Goal: Task Accomplishment & Management: Complete application form

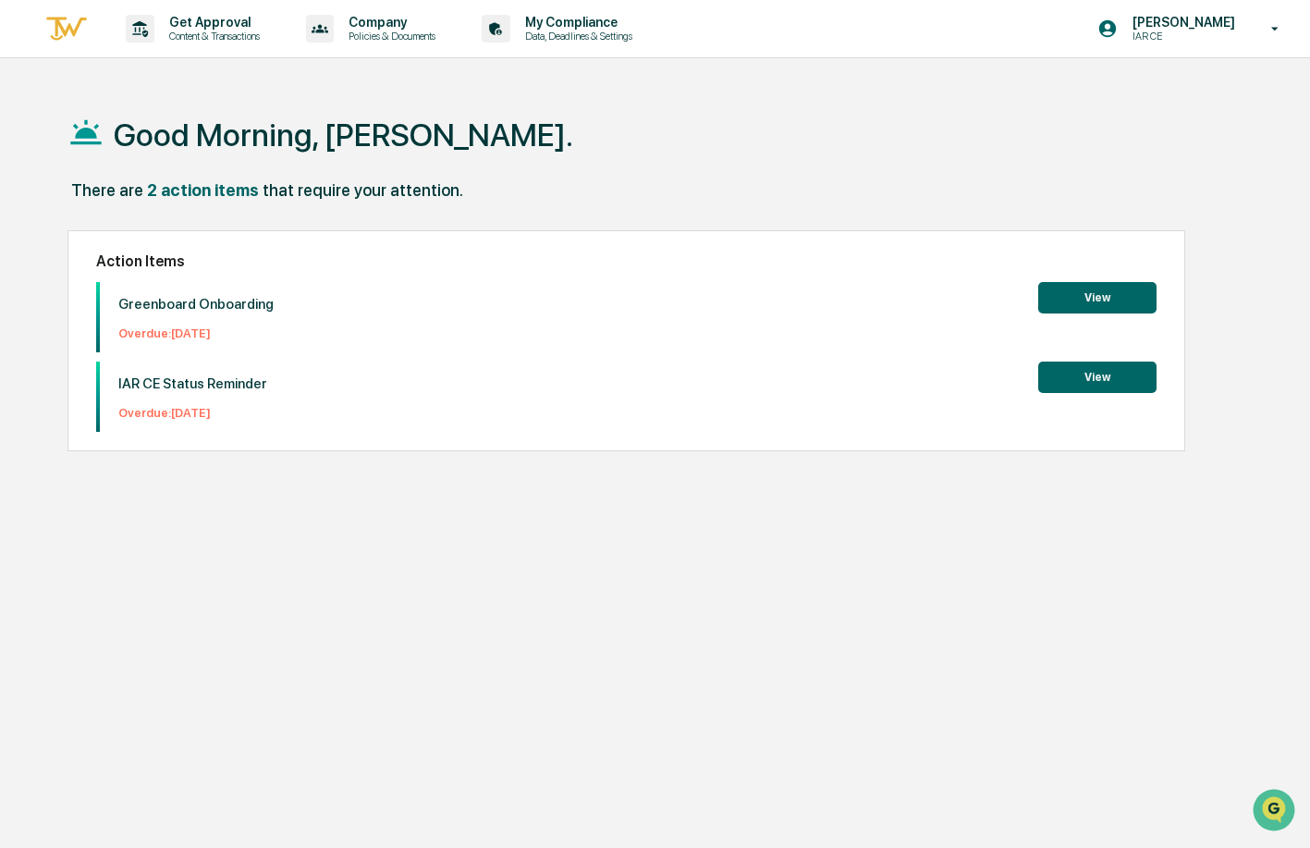
click at [1097, 303] on button "View" at bounding box center [1097, 297] width 118 height 31
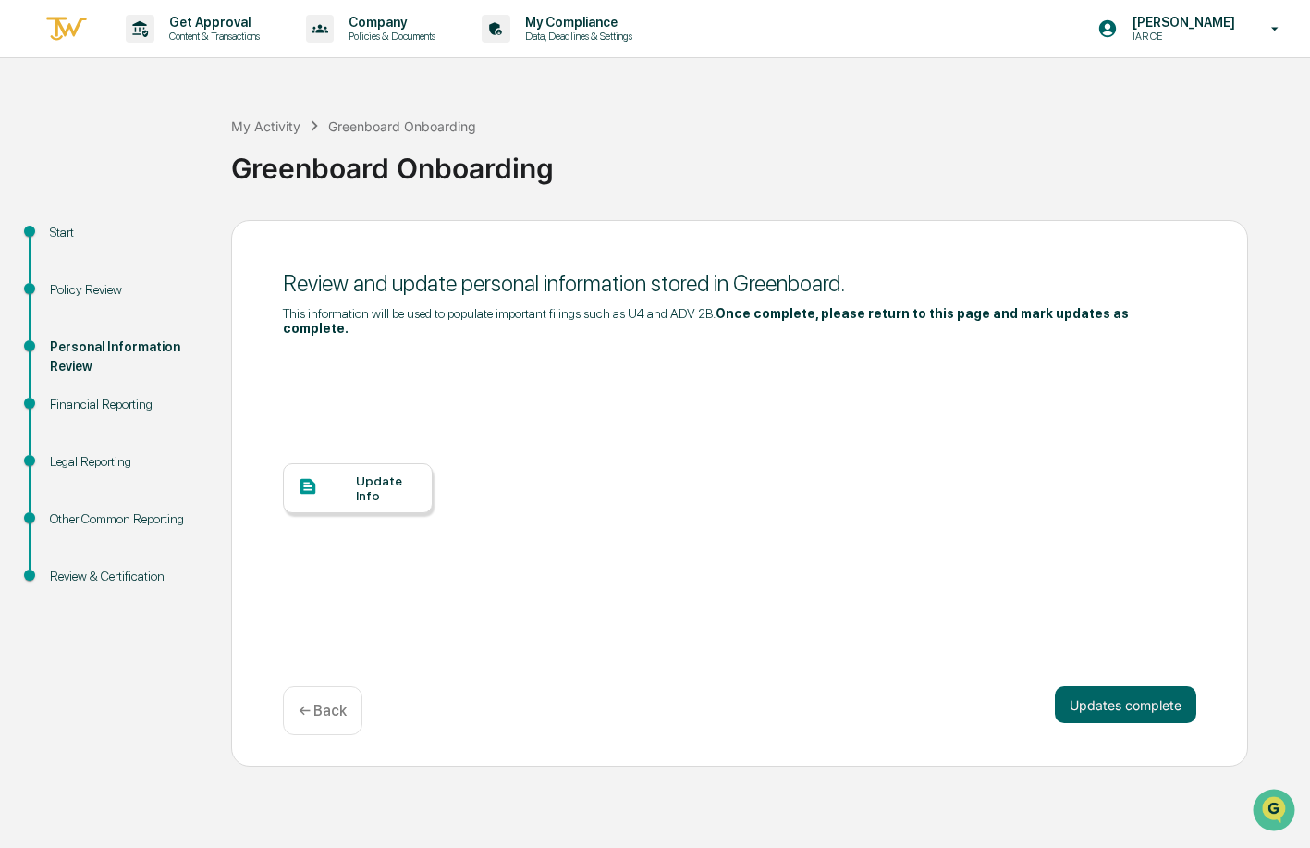
click at [362, 491] on div "Update Info" at bounding box center [387, 488] width 62 height 30
click at [1134, 706] on button "Updates complete" at bounding box center [1125, 704] width 141 height 37
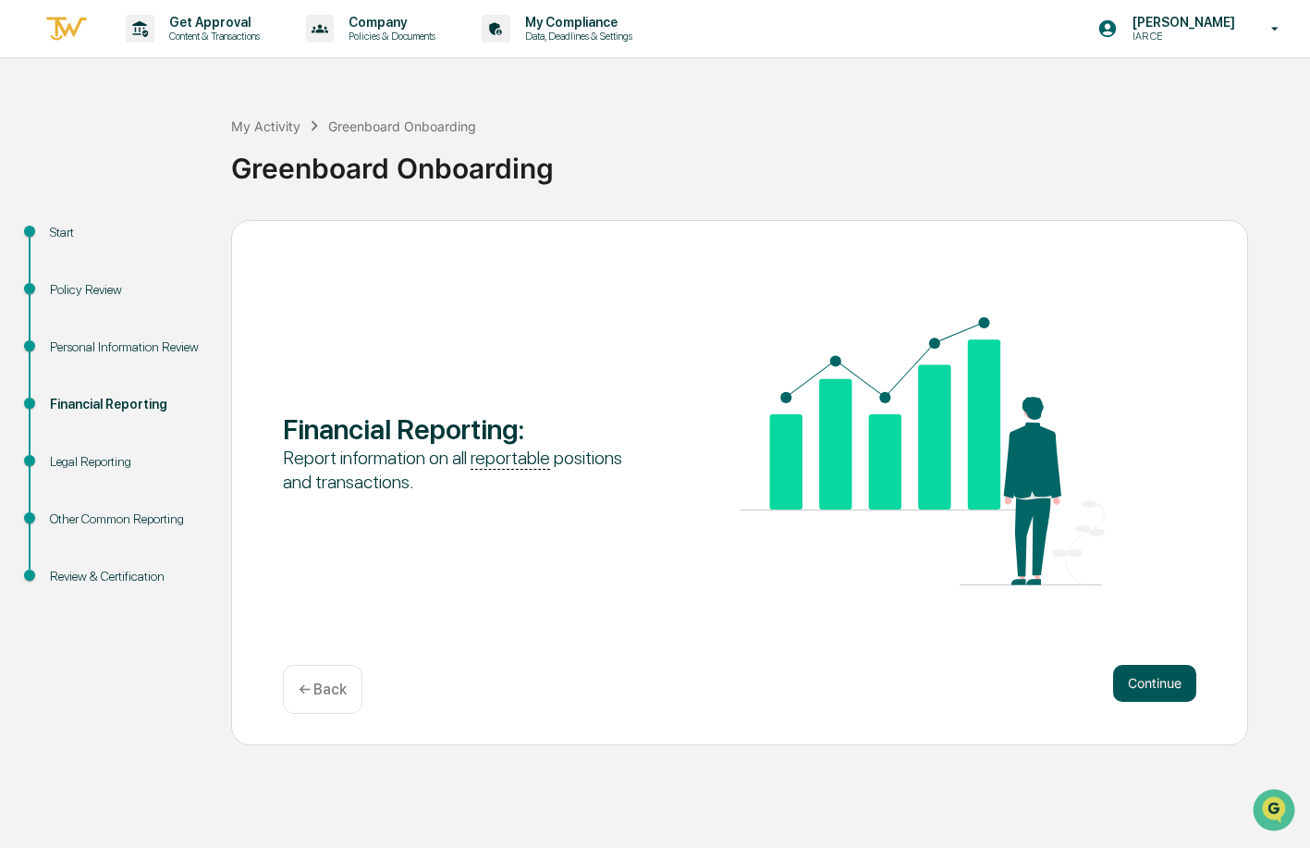
click at [1190, 679] on button "Continue" at bounding box center [1154, 683] width 83 height 37
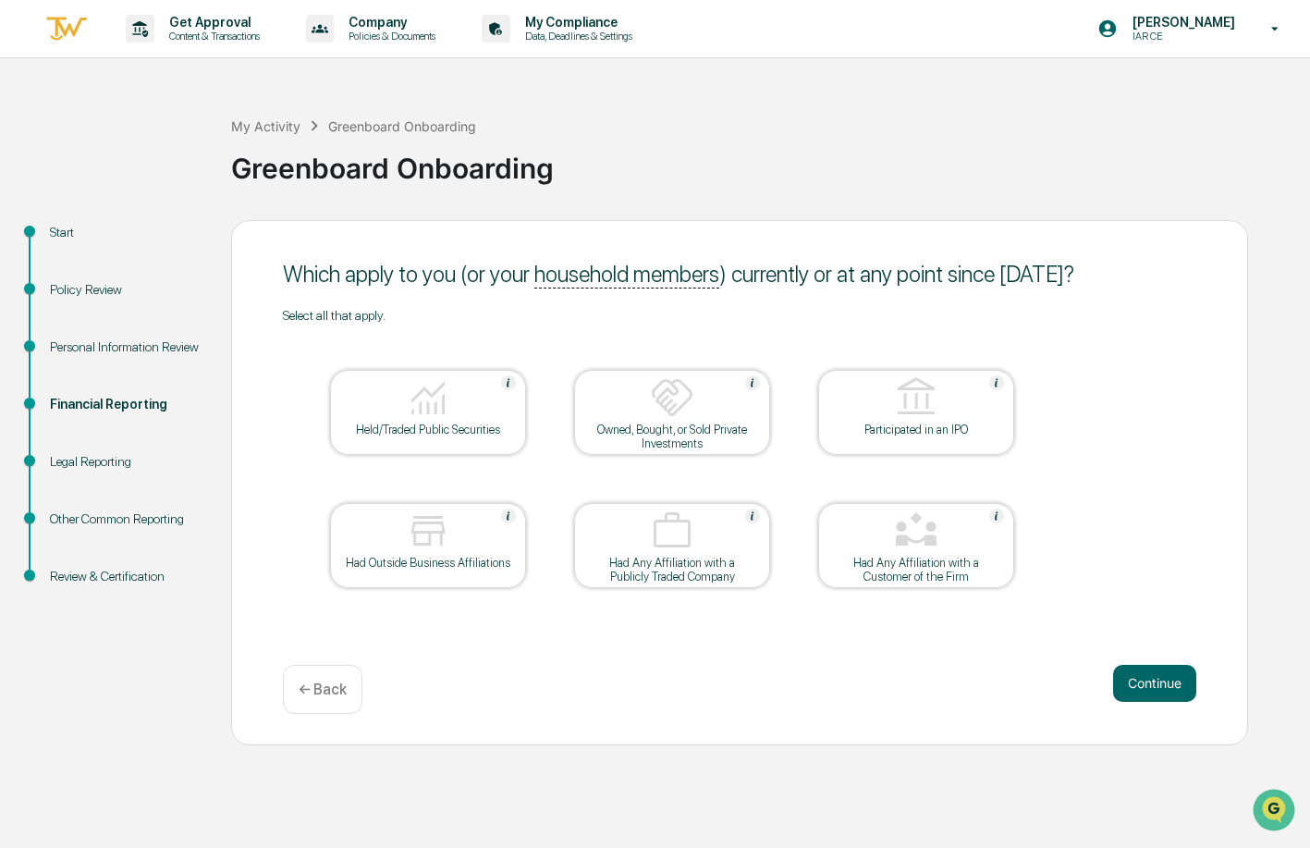
click at [475, 425] on div "Held/Traded Public Securities" at bounding box center [428, 430] width 166 height 14
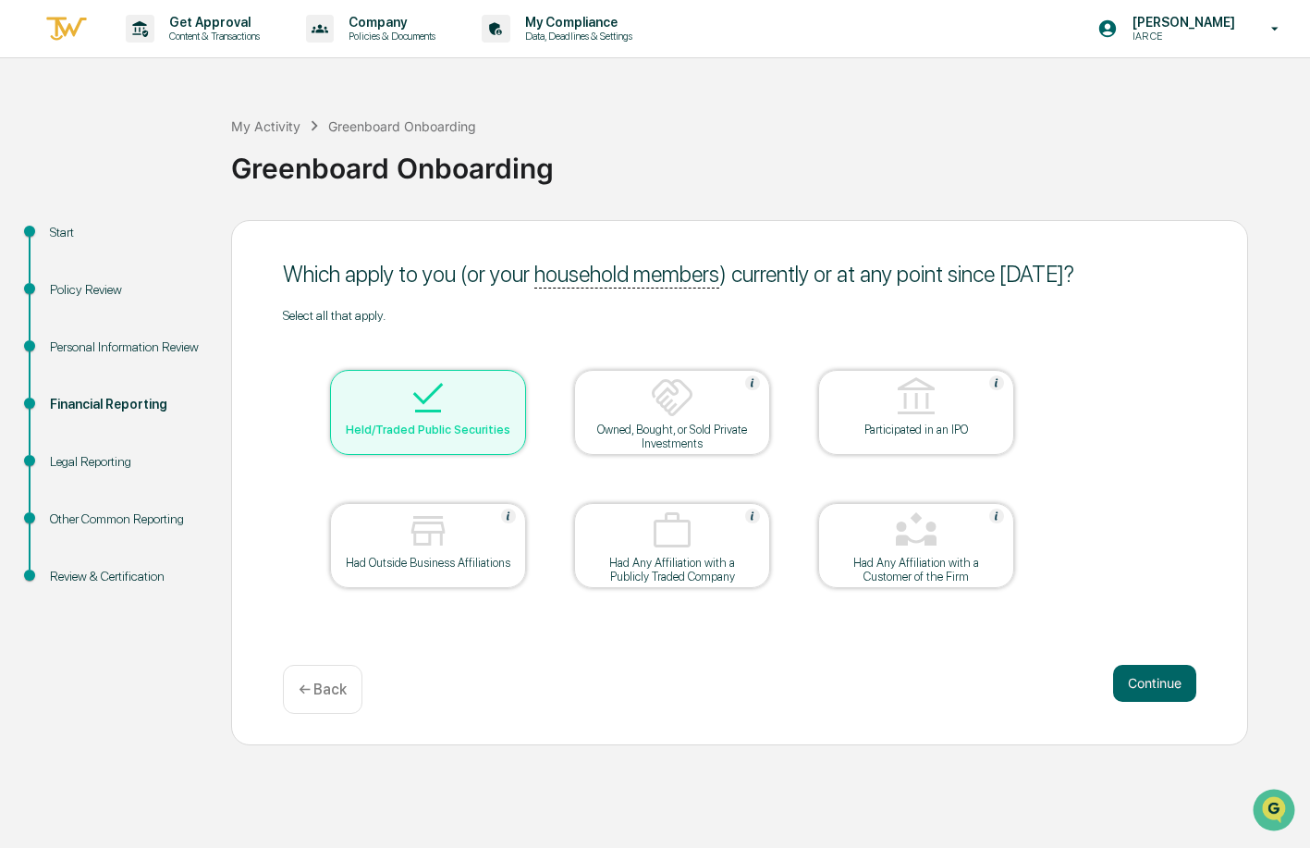
click at [632, 424] on div "Owned, Bought, or Sold Private Investments" at bounding box center [672, 437] width 166 height 28
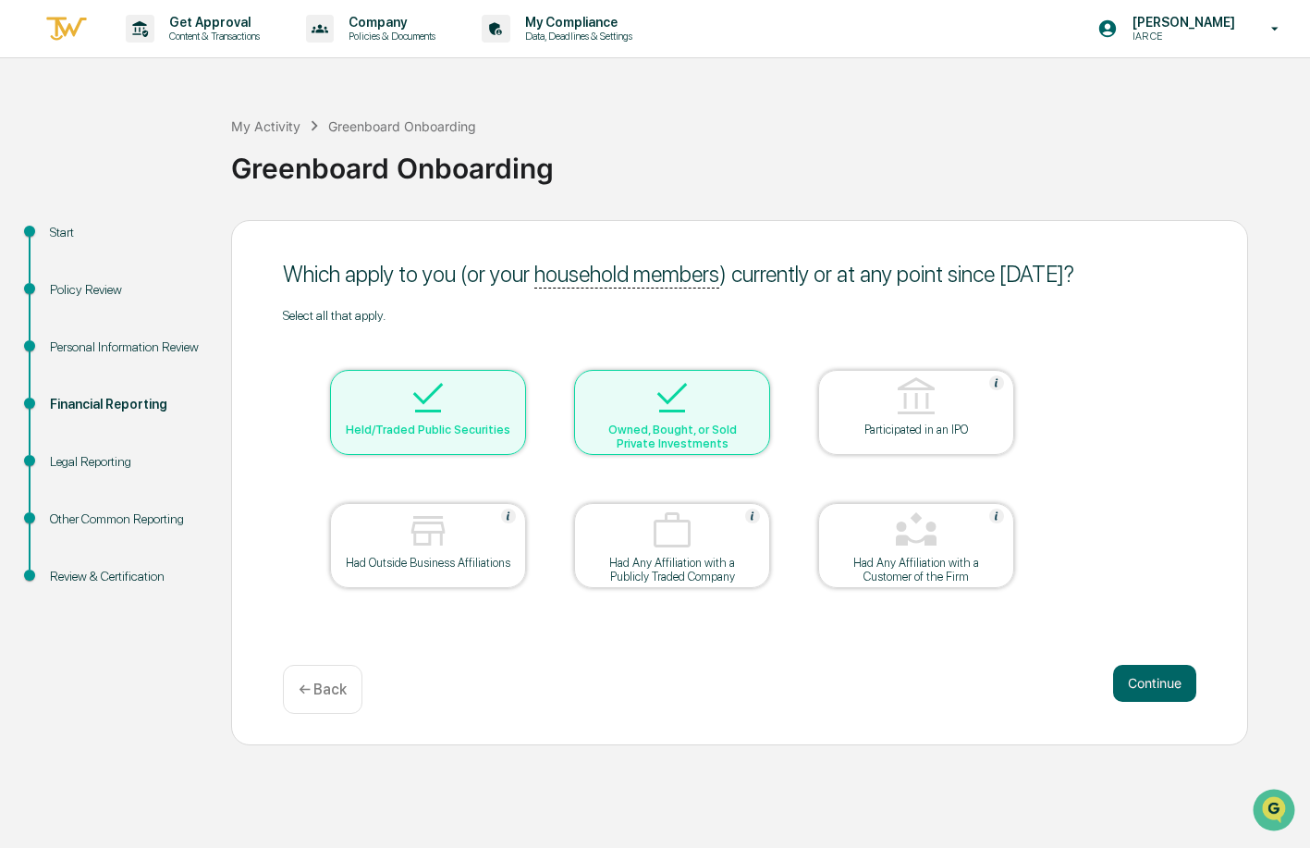
click at [458, 557] on div "Had Outside Business Affiliations" at bounding box center [428, 563] width 166 height 14
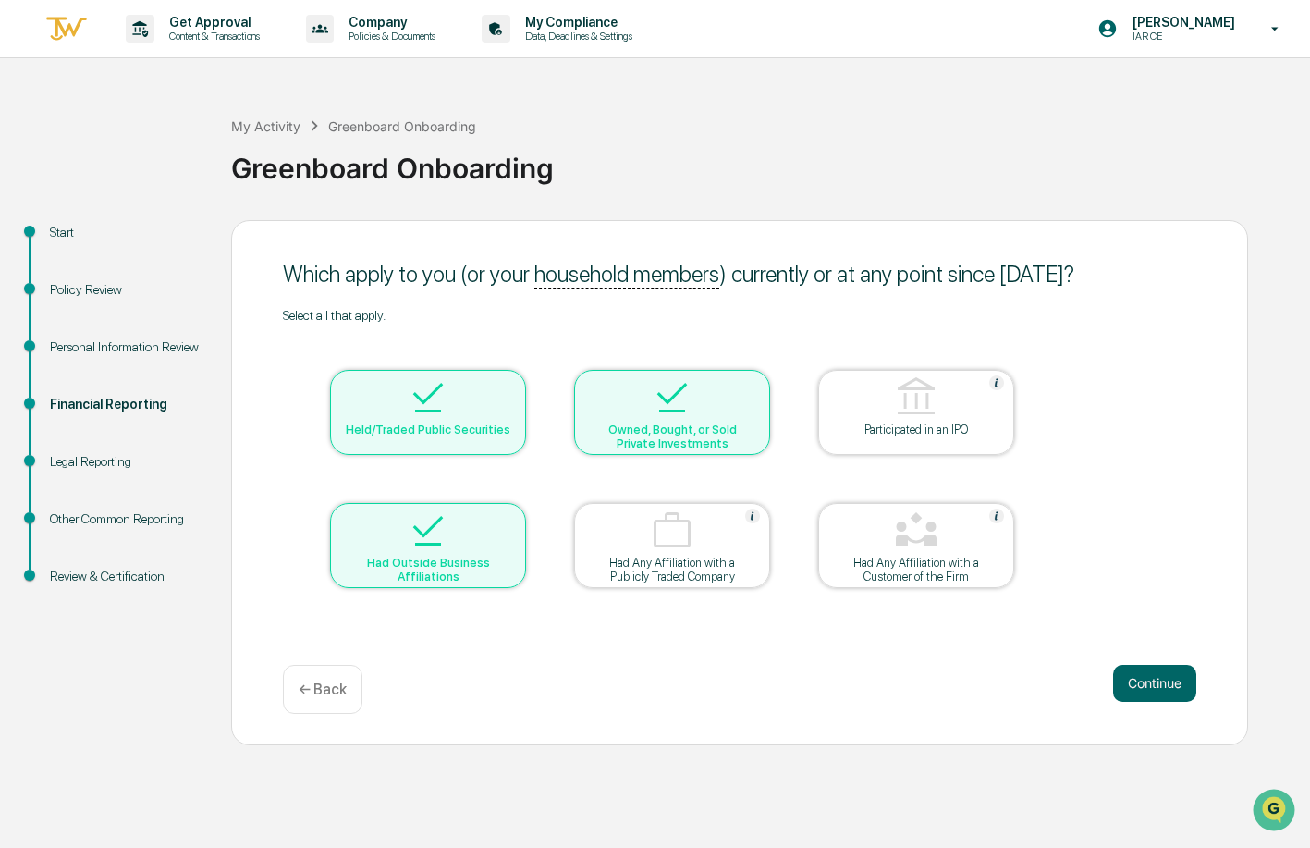
click at [974, 561] on div "Had Any Affiliation with a Customer of the Firm" at bounding box center [916, 570] width 166 height 28
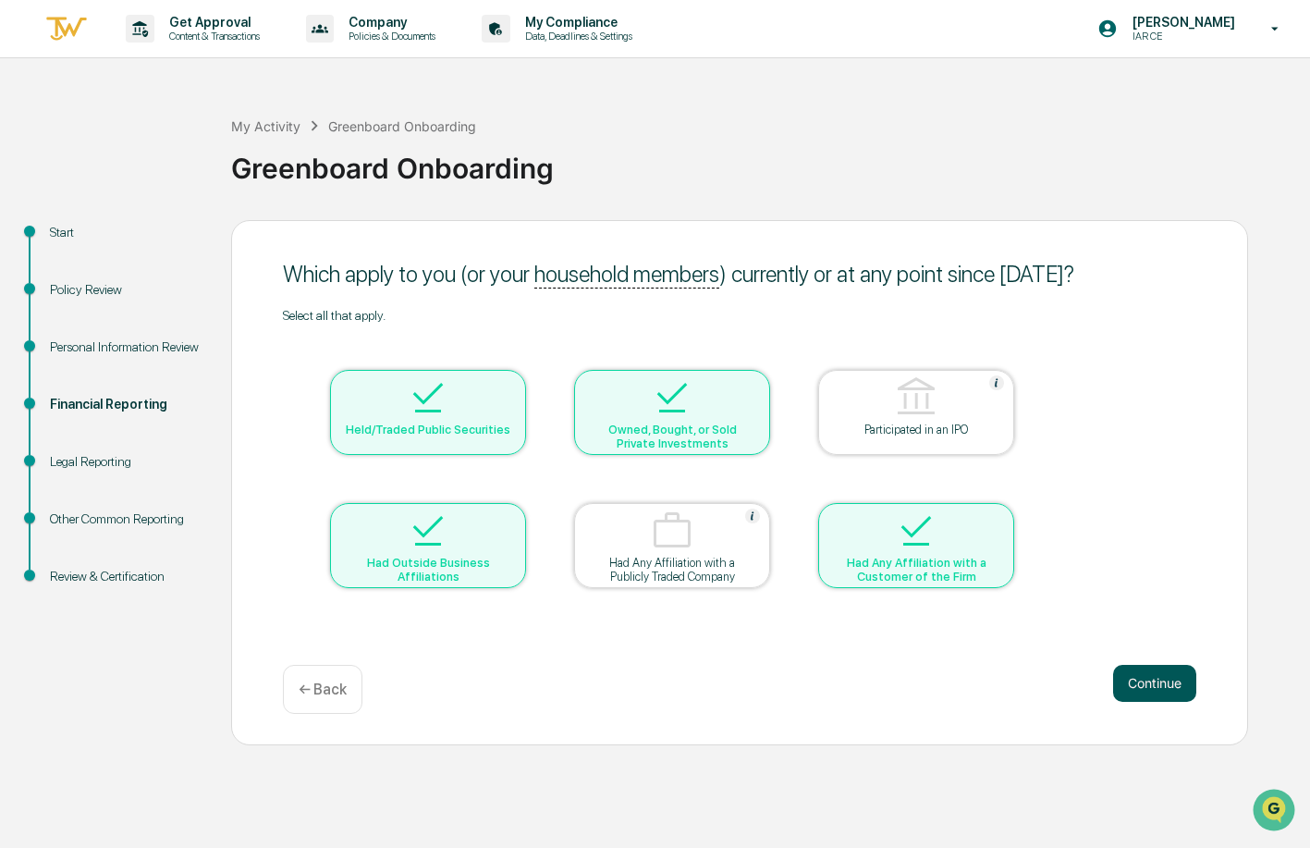
click at [1133, 665] on button "Continue" at bounding box center [1154, 683] width 83 height 37
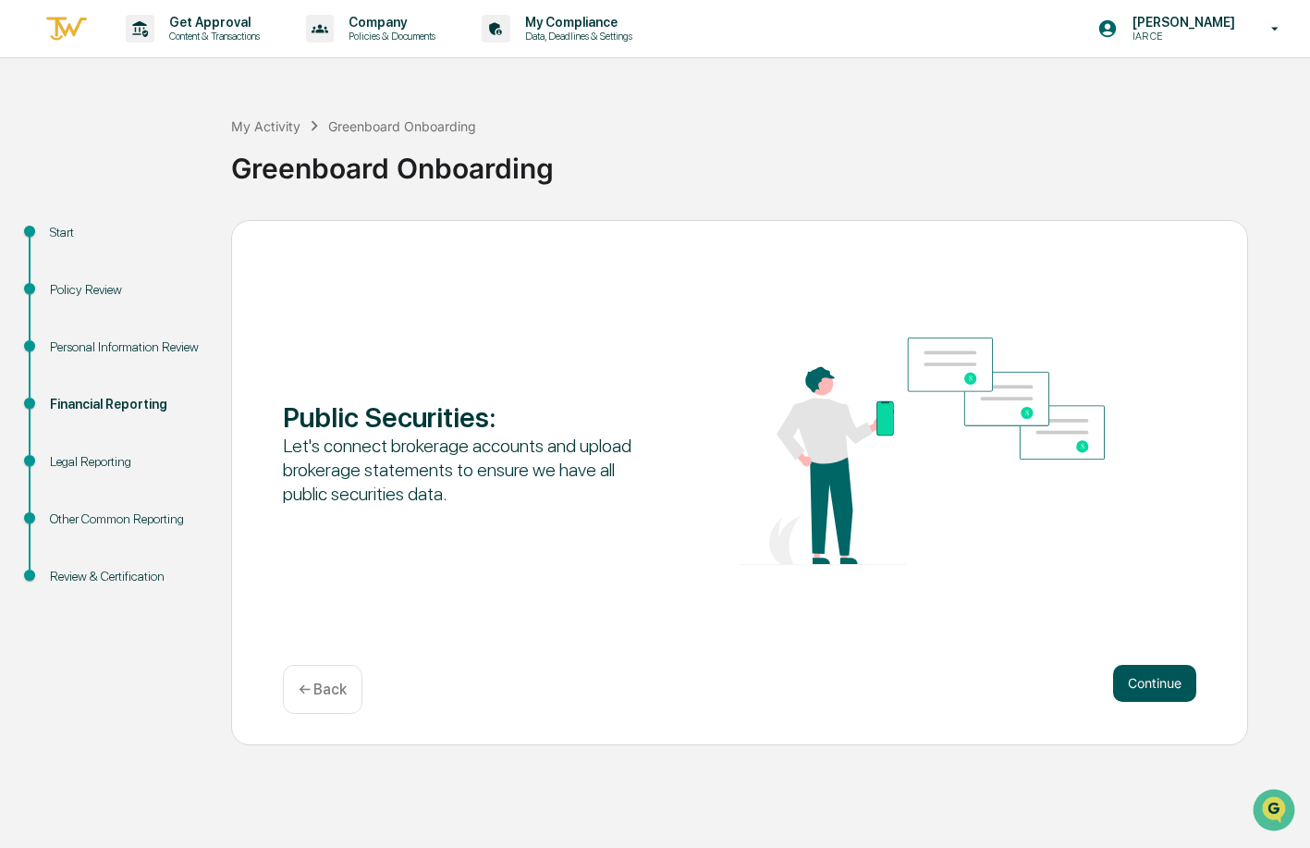
click at [1140, 669] on button "Continue" at bounding box center [1154, 683] width 83 height 37
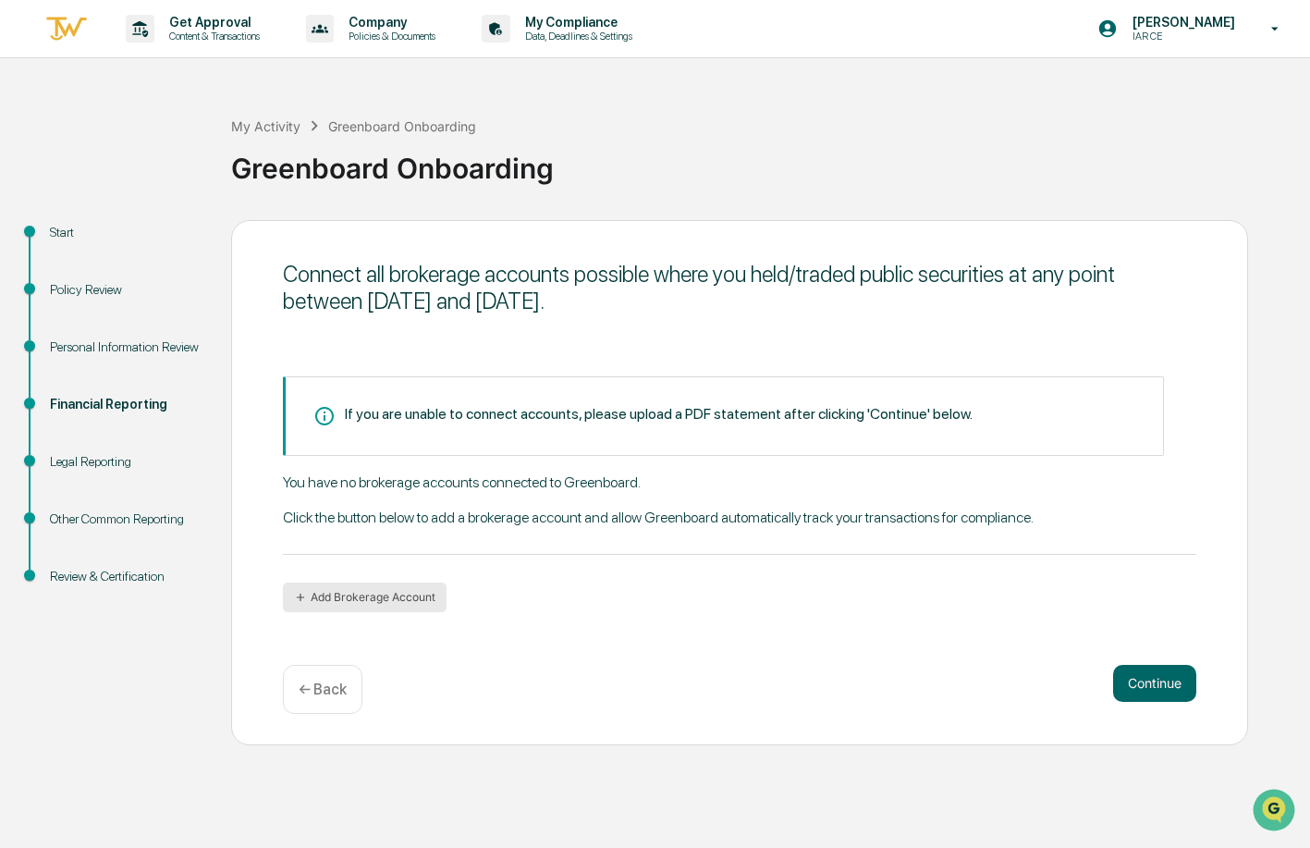
click at [384, 598] on button "Add Brokerage Account" at bounding box center [365, 598] width 164 height 30
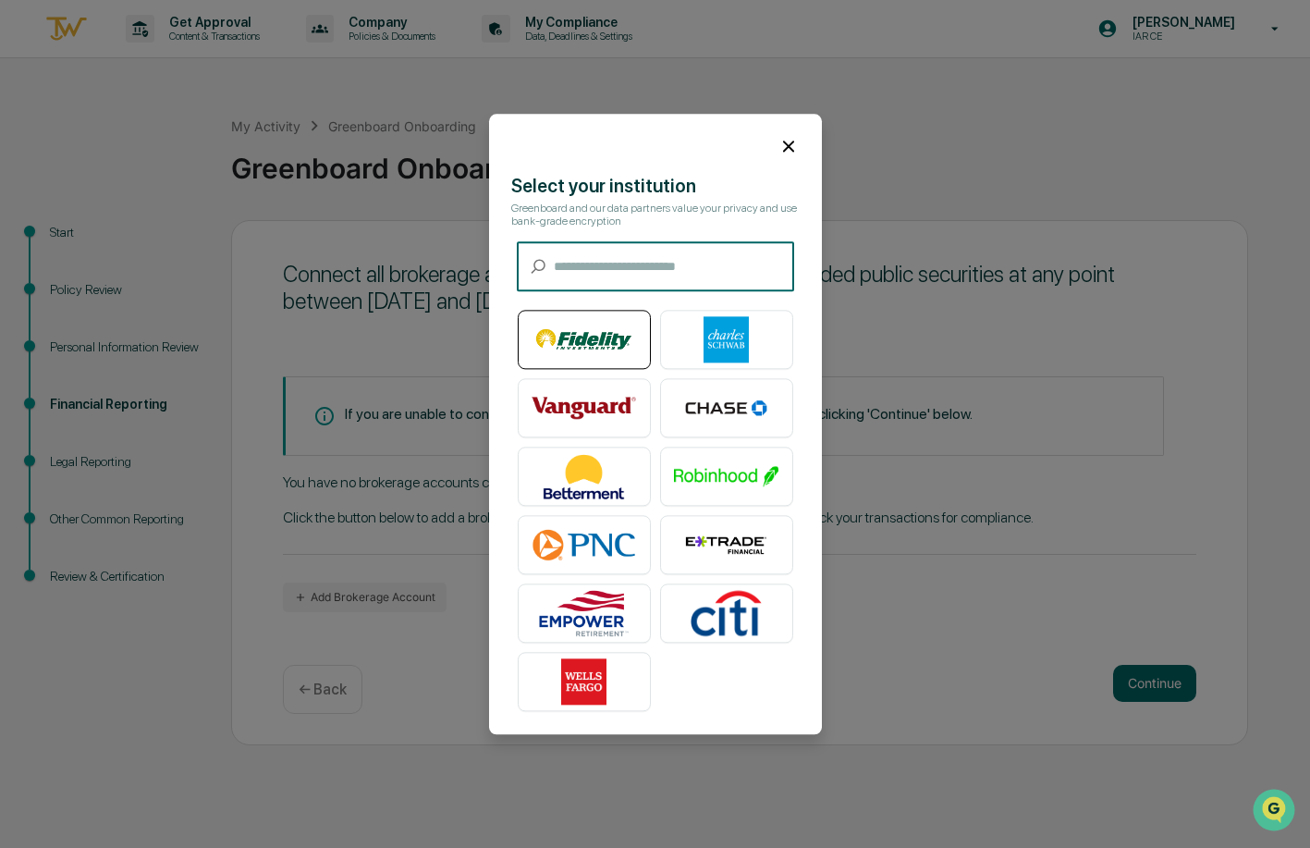
click at [630, 337] on img at bounding box center [584, 339] width 105 height 46
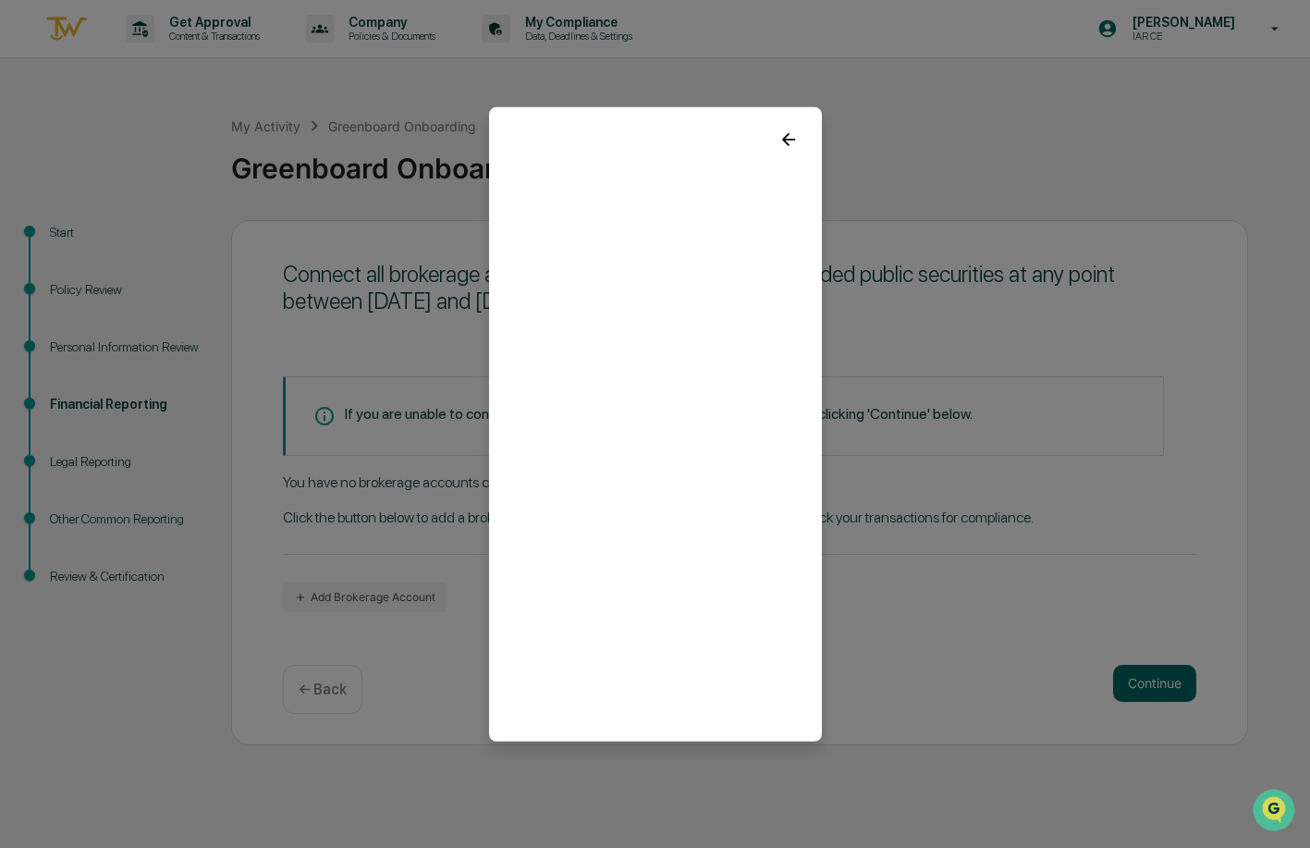
click at [789, 141] on icon at bounding box center [789, 139] width 20 height 20
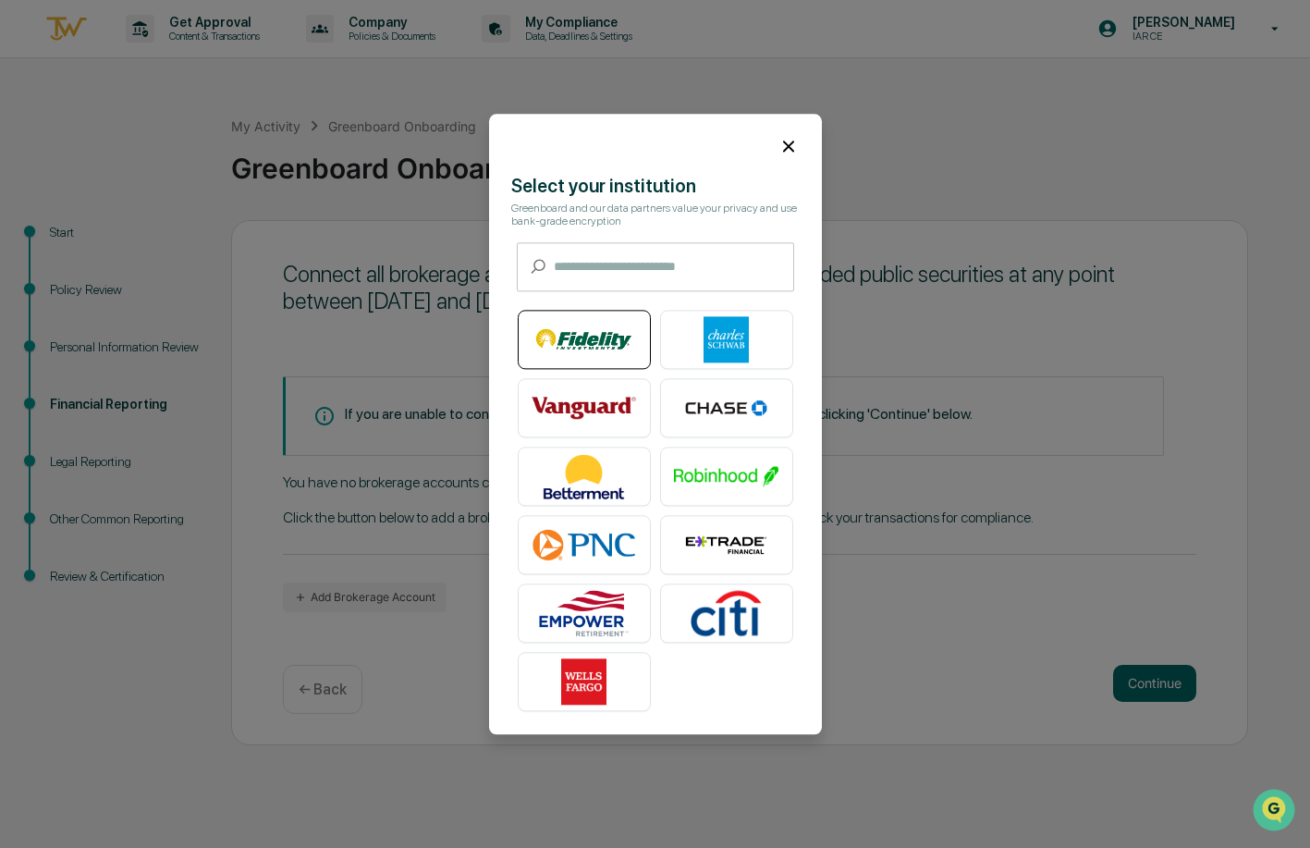
click at [580, 342] on img at bounding box center [584, 339] width 105 height 46
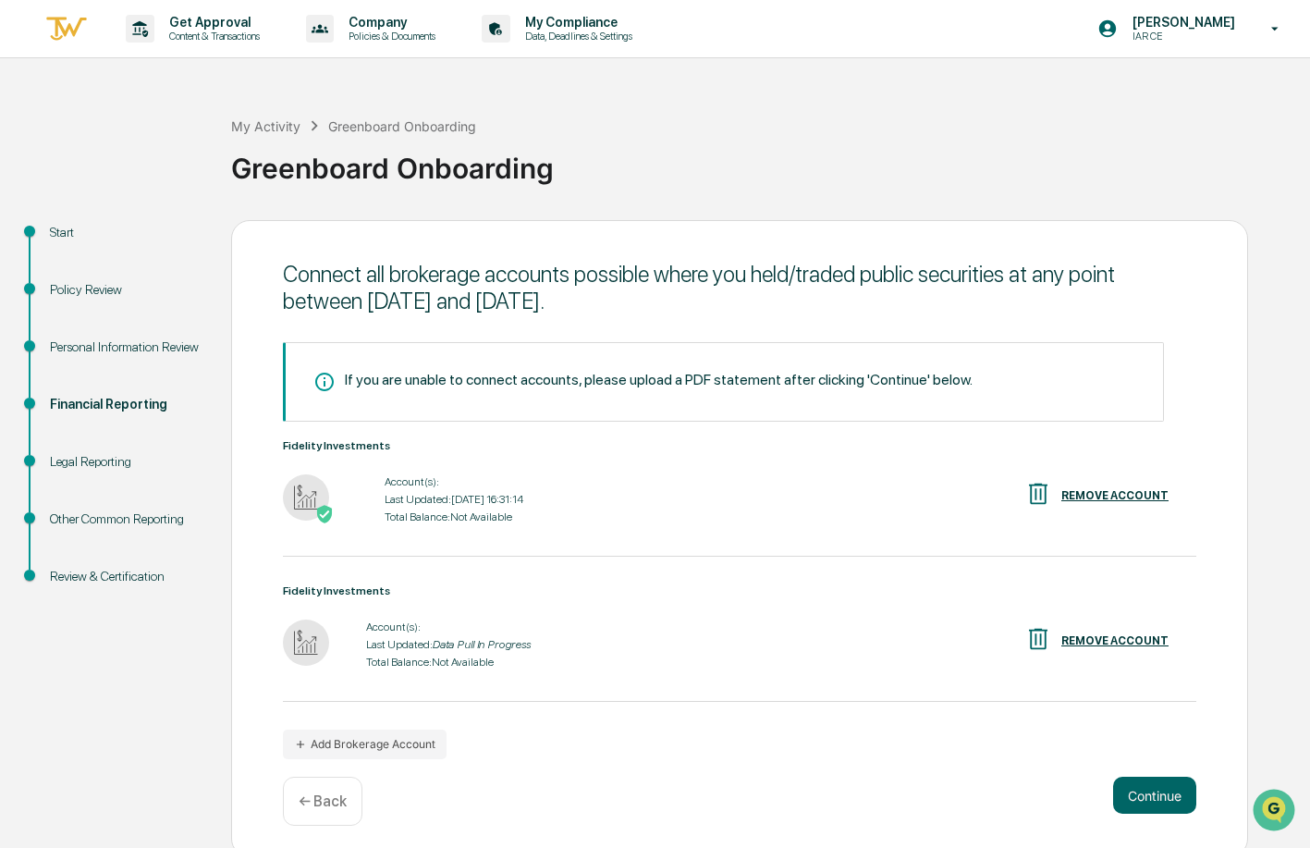
scroll to position [8, 0]
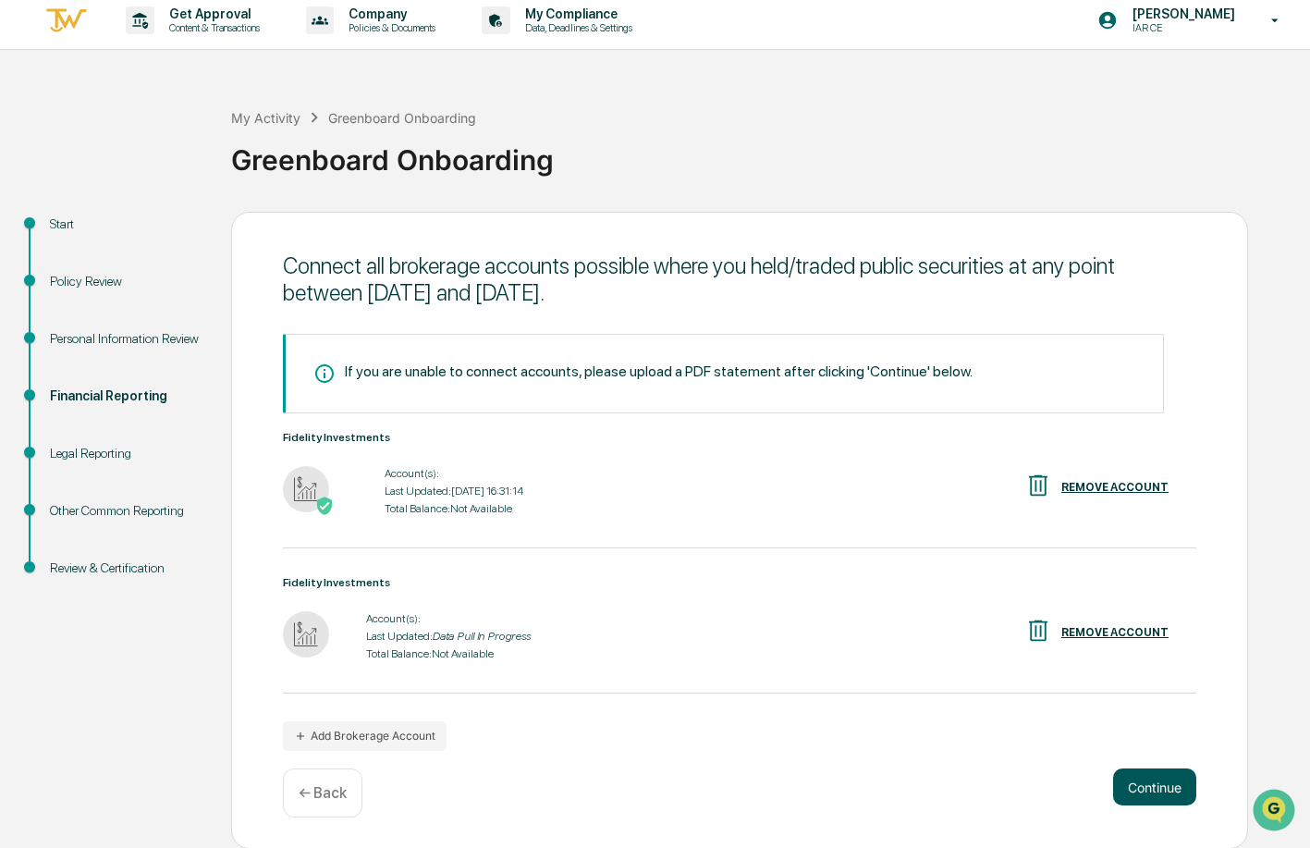
click at [1160, 782] on button "Continue" at bounding box center [1154, 786] width 83 height 37
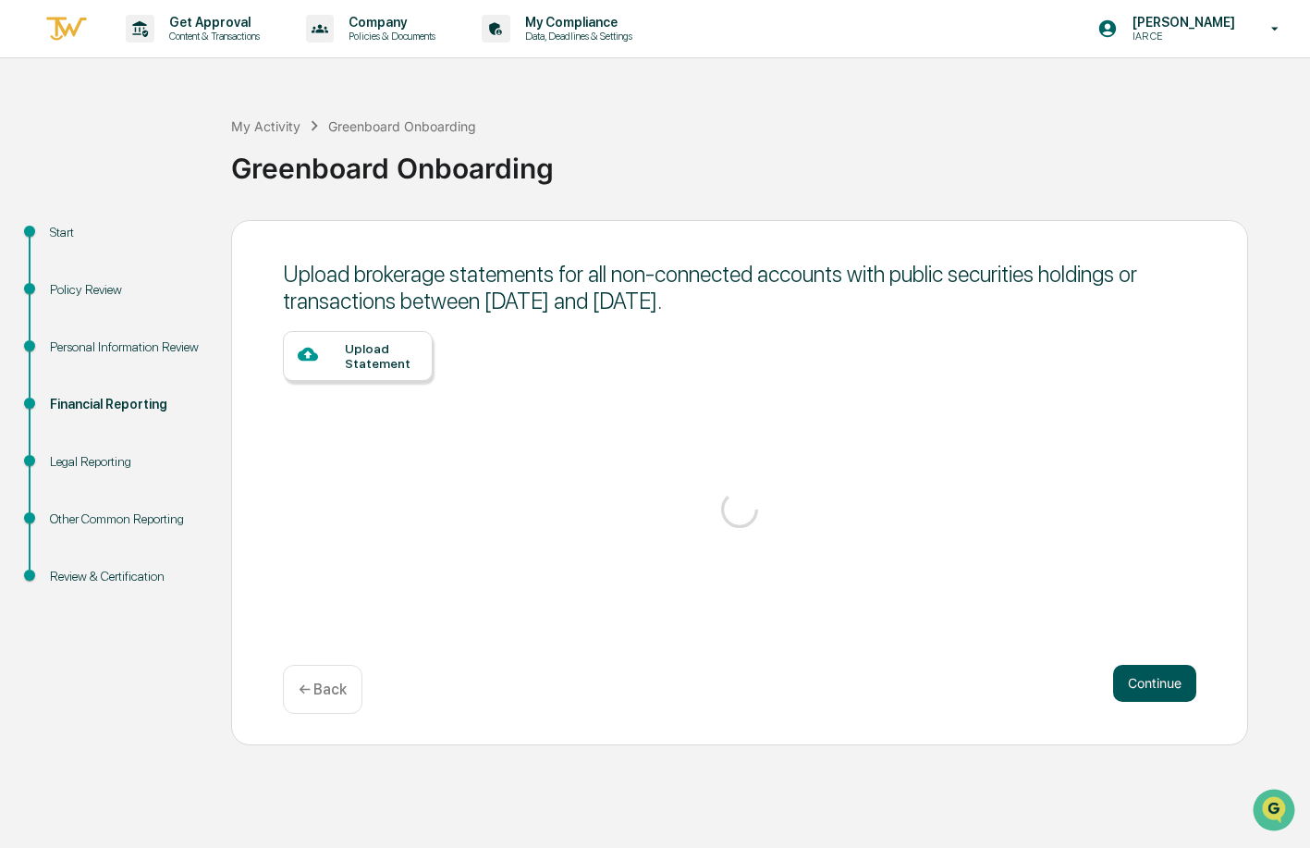
scroll to position [0, 0]
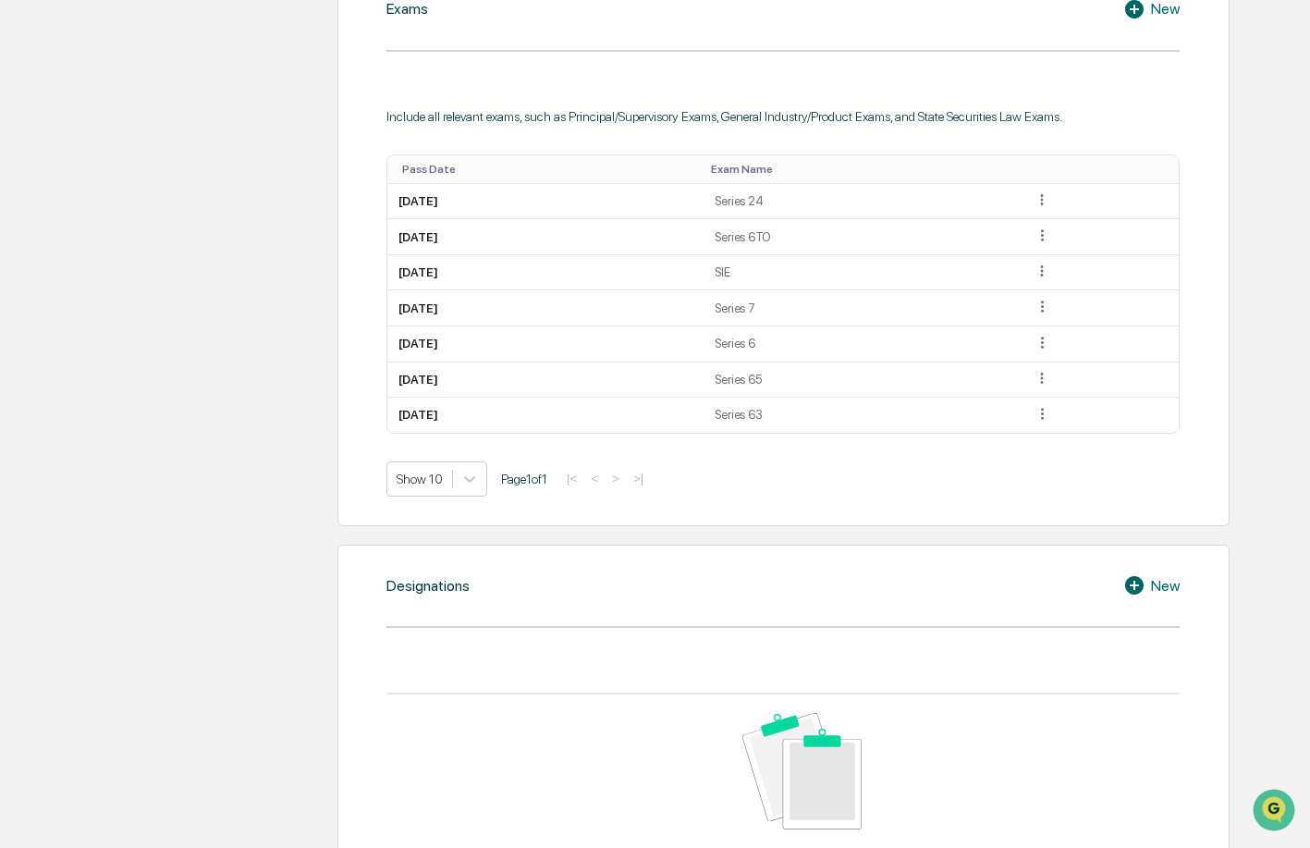
scroll to position [847, 0]
